Goal: Transaction & Acquisition: Book appointment/travel/reservation

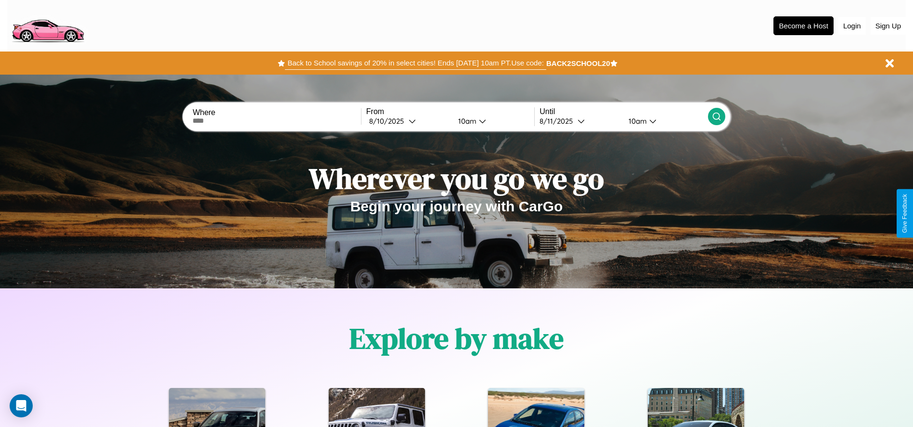
click at [415, 63] on button "Back to School savings of 20% in select cities! Ends [DATE] 10am PT. Use code:" at bounding box center [415, 62] width 261 height 13
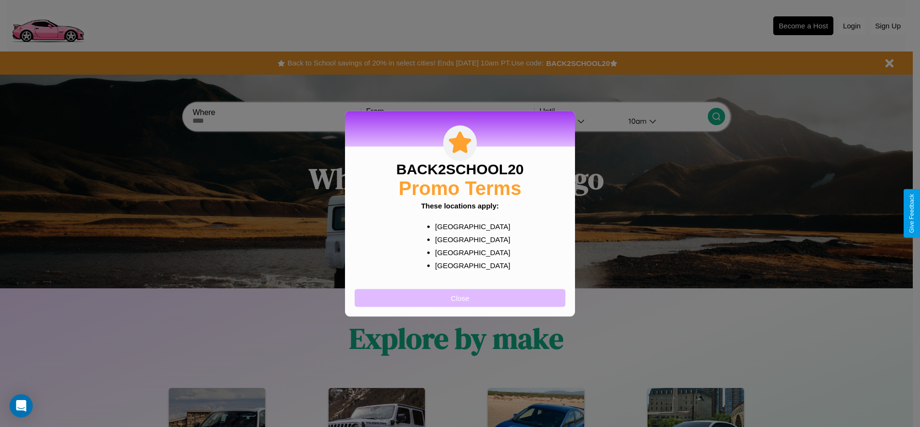
click at [460, 297] on button "Close" at bounding box center [460, 298] width 211 height 18
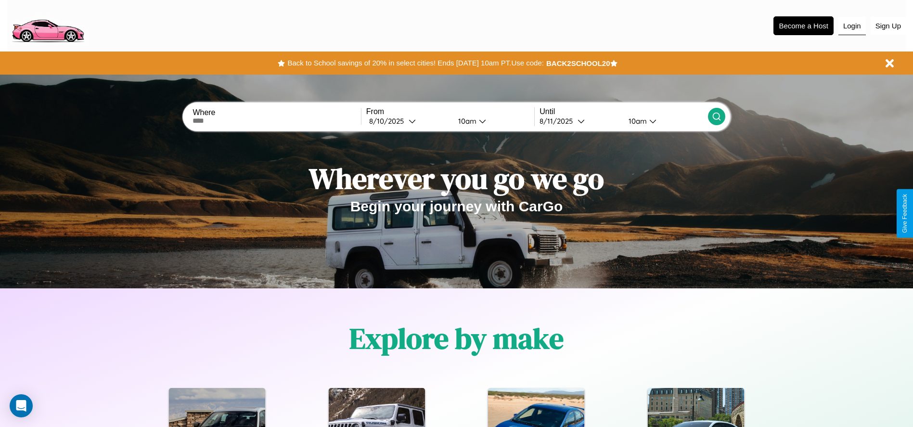
click at [852, 26] on button "Login" at bounding box center [851, 26] width 27 height 18
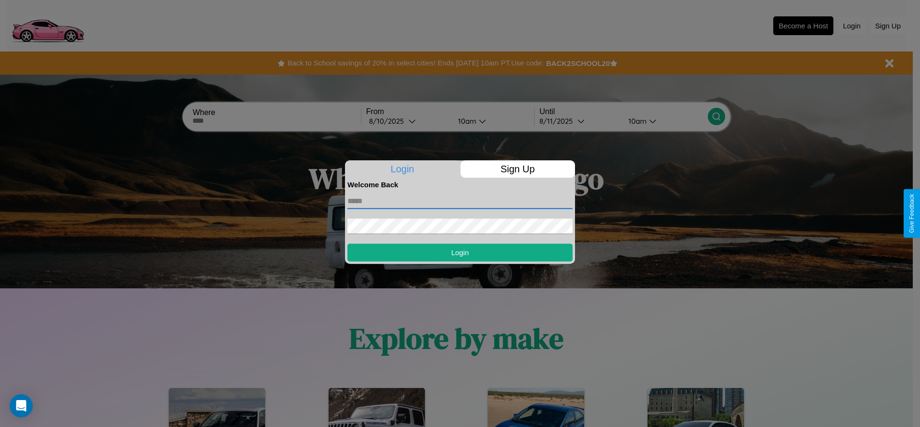
click at [460, 201] on input "text" at bounding box center [459, 200] width 225 height 15
type input "**********"
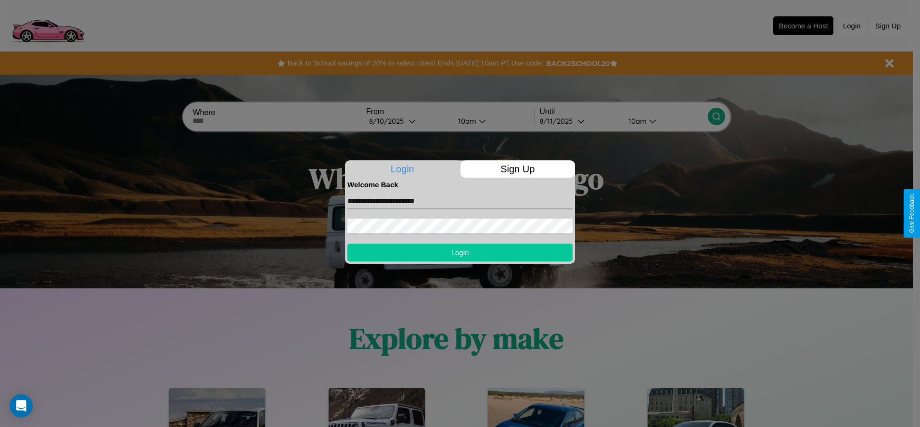
click at [460, 252] on button "Login" at bounding box center [459, 253] width 225 height 18
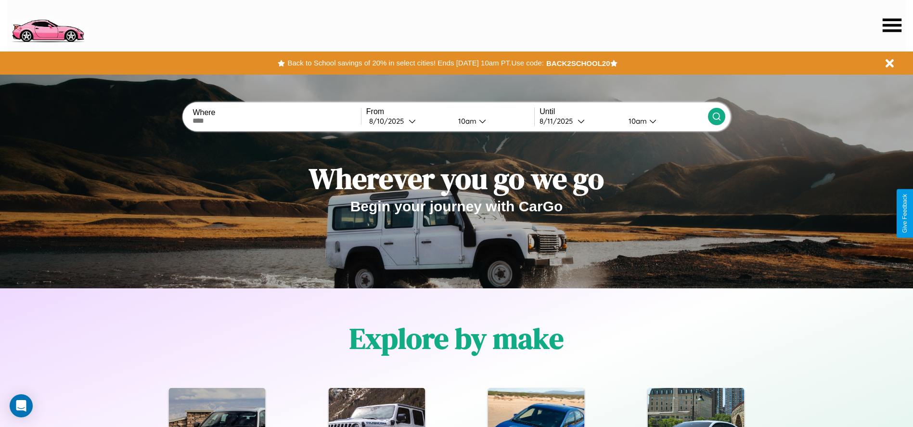
scroll to position [200, 0]
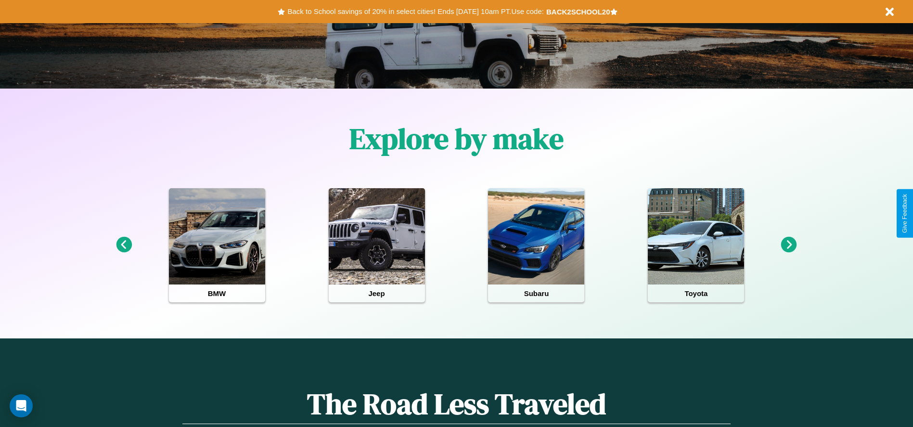
click at [789, 245] on icon at bounding box center [789, 245] width 16 height 16
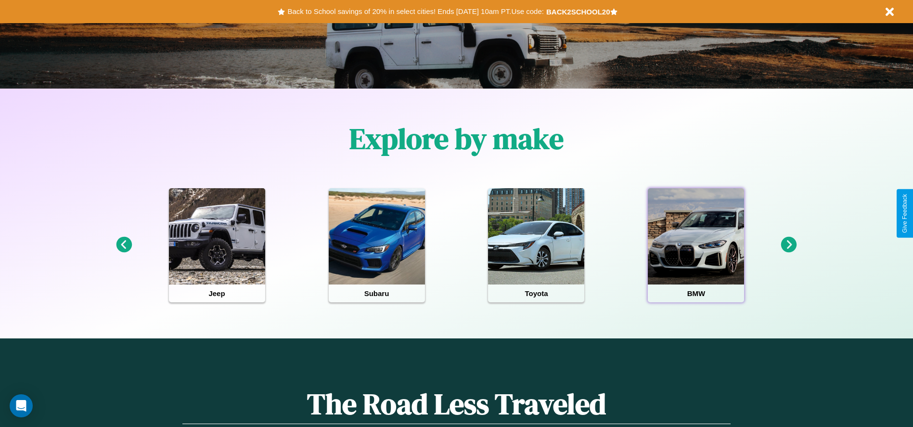
click at [696, 245] on div at bounding box center [696, 236] width 96 height 96
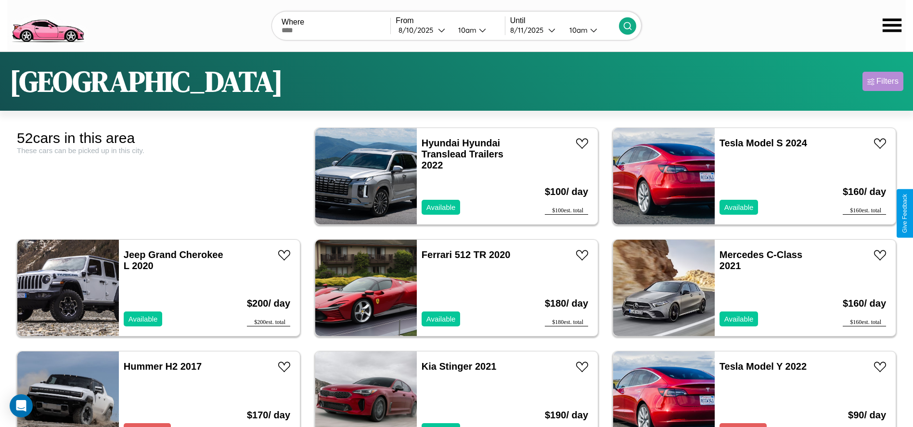
click at [883, 81] on div "Filters" at bounding box center [887, 82] width 22 height 10
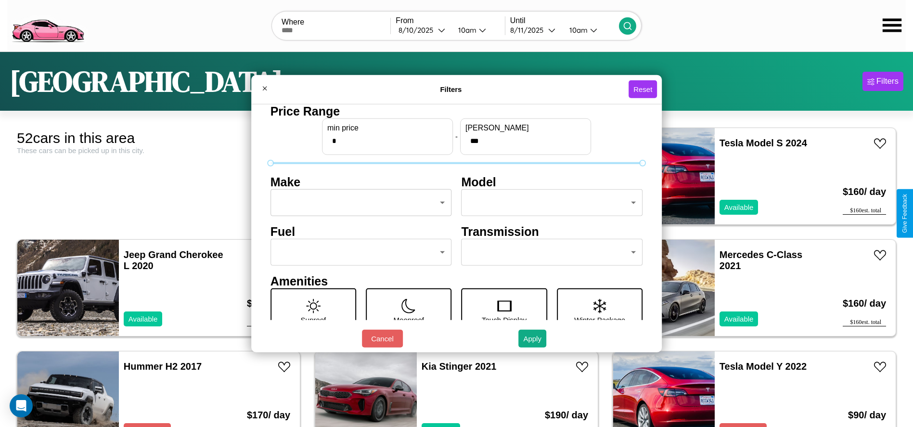
click at [358, 203] on body "CarGo Where From [DATE] 10am Until [DATE] 10am [GEOGRAPHIC_DATA] Filters 52 car…" at bounding box center [456, 243] width 913 height 487
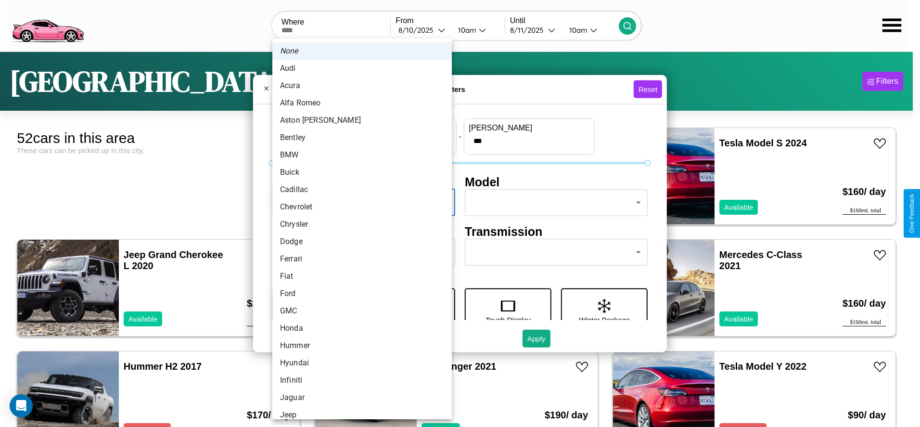
click at [359, 103] on li "Alfa Romeo" at bounding box center [362, 102] width 180 height 17
type input "**********"
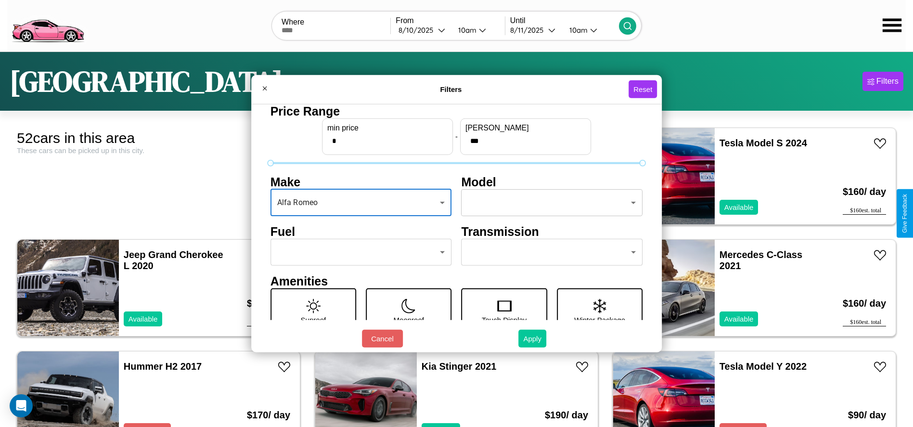
click at [533, 338] on button "Apply" at bounding box center [532, 339] width 28 height 18
